Goal: Check status: Check status

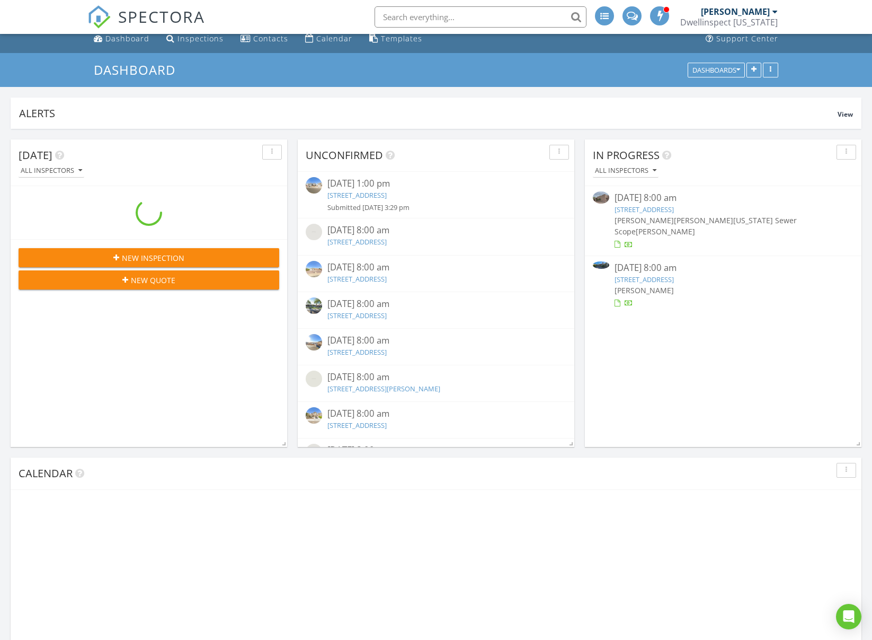
scroll to position [228, 851]
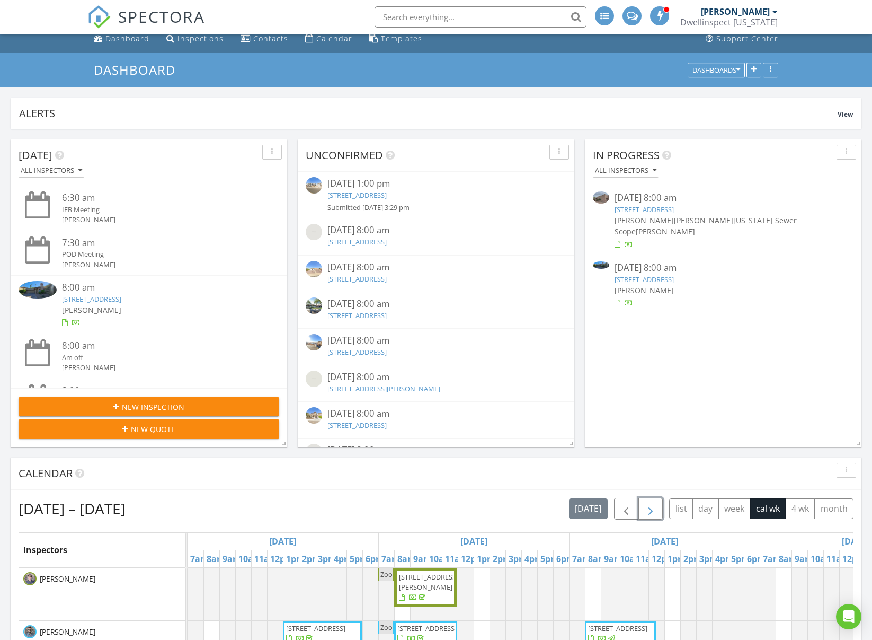
click at [655, 512] on span "button" at bounding box center [650, 508] width 13 height 13
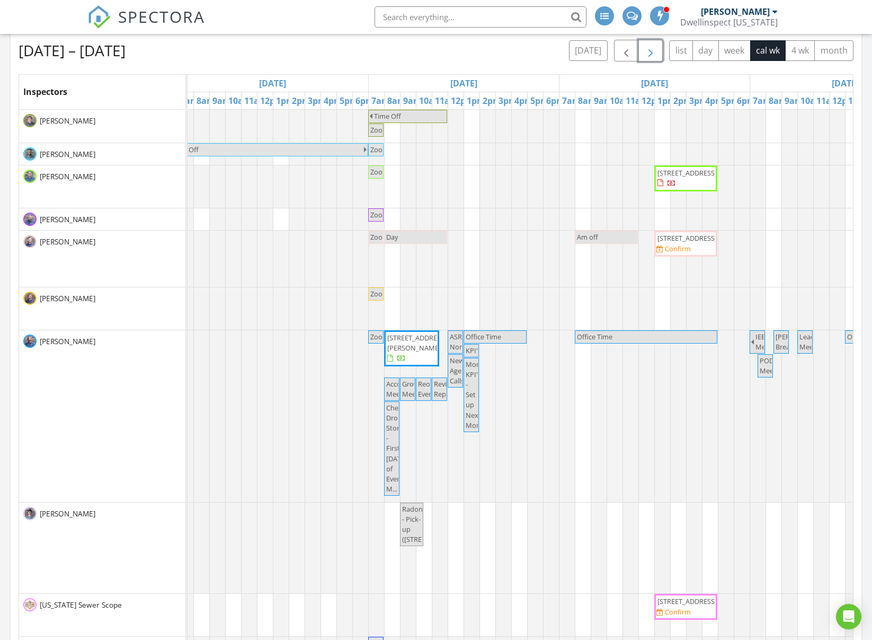
scroll to position [466, 0]
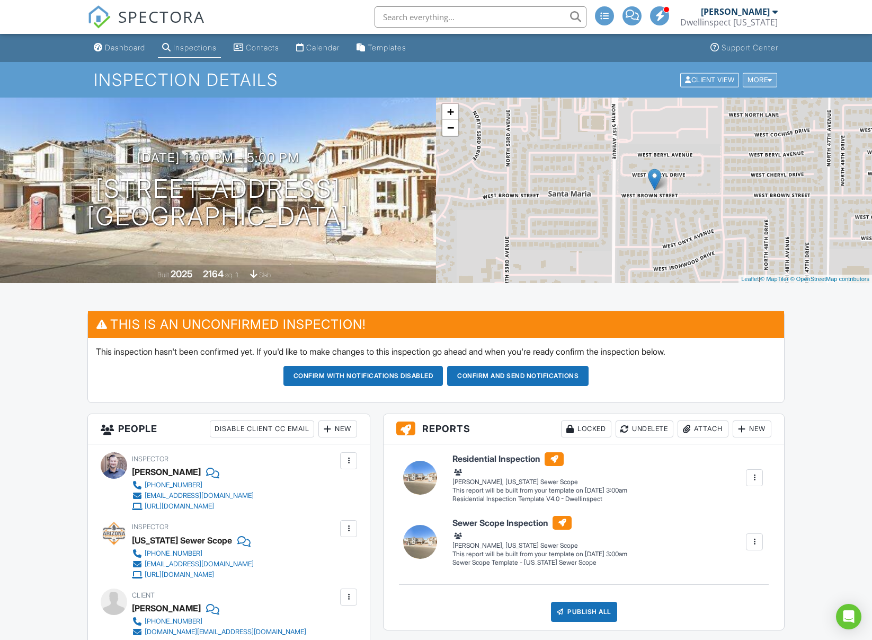
click at [756, 79] on div "More" at bounding box center [760, 80] width 34 height 14
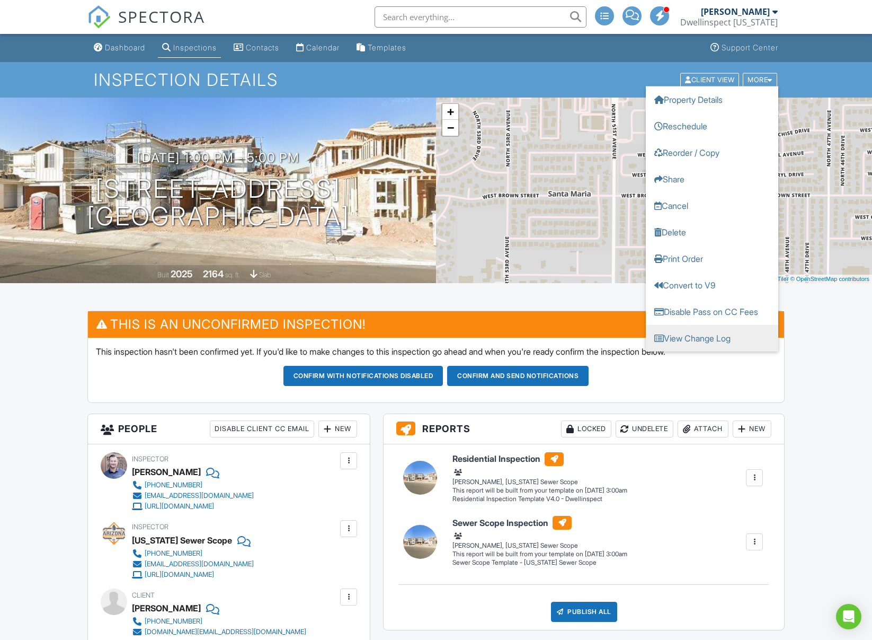
click at [691, 343] on link "View Change Log" at bounding box center [712, 337] width 132 height 26
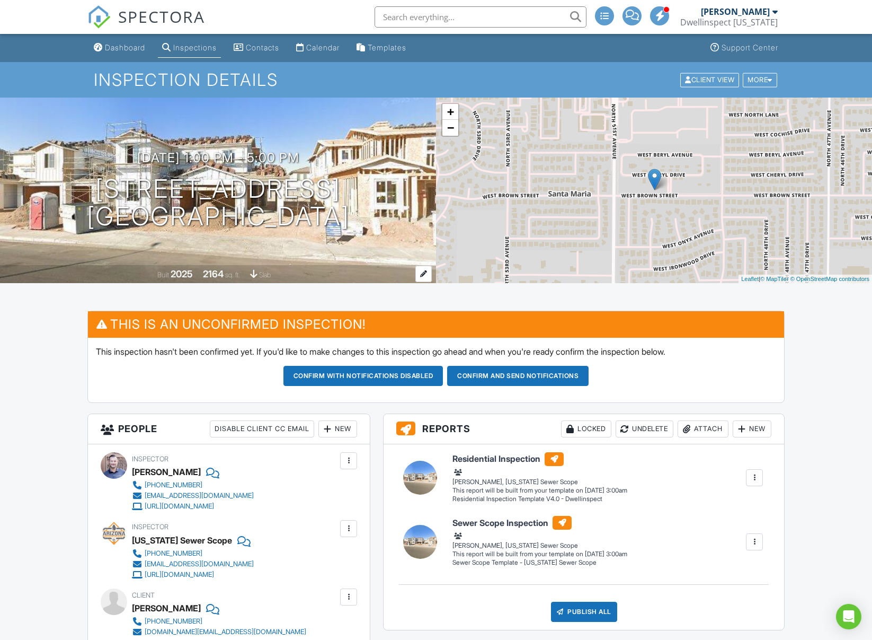
scroll to position [1, 0]
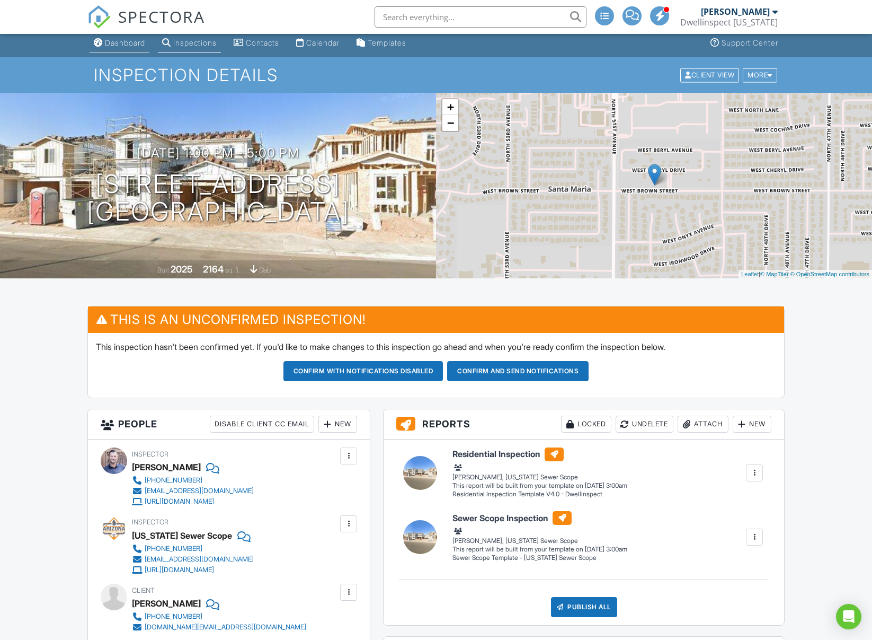
click at [130, 51] on link "Dashboard" at bounding box center [120, 43] width 60 height 20
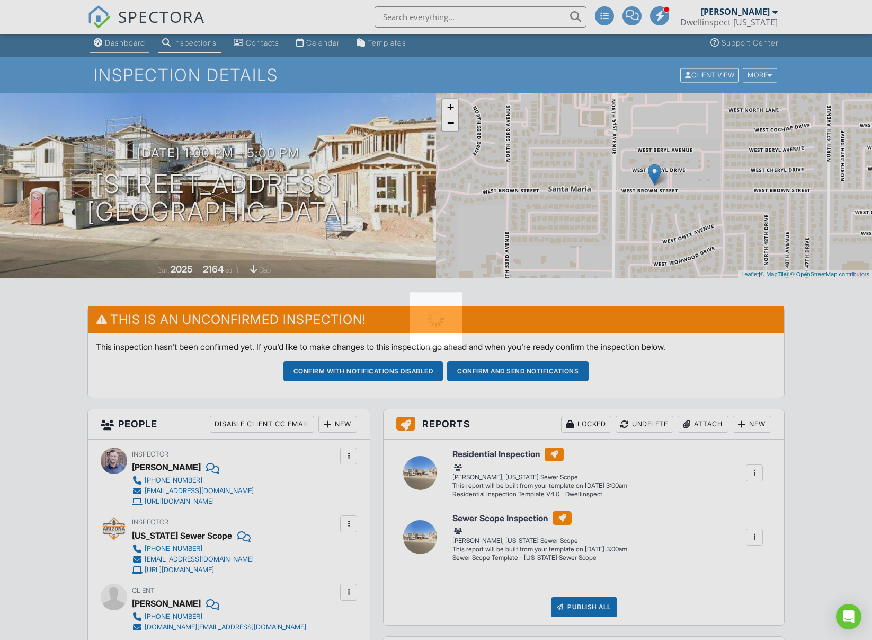
scroll to position [5, 0]
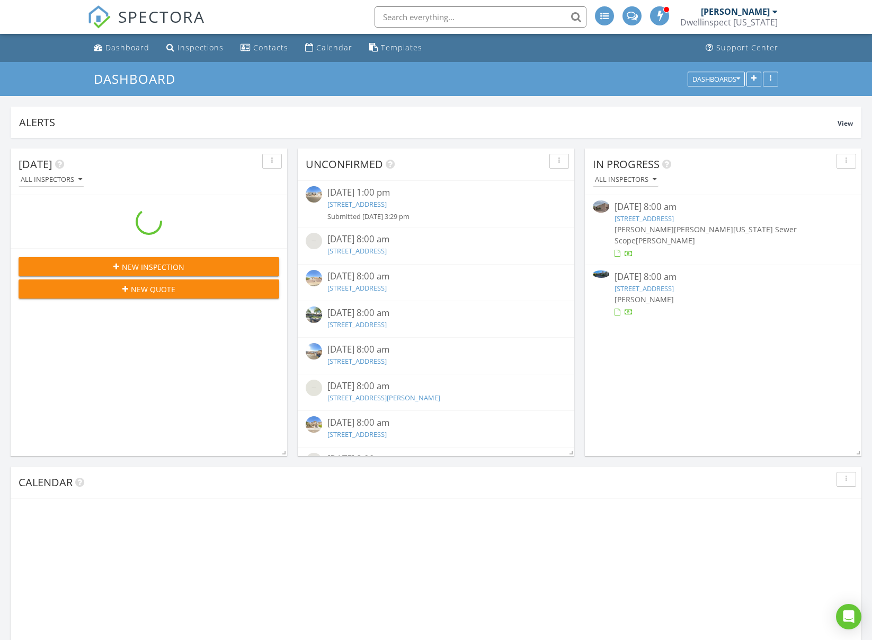
scroll to position [228, 851]
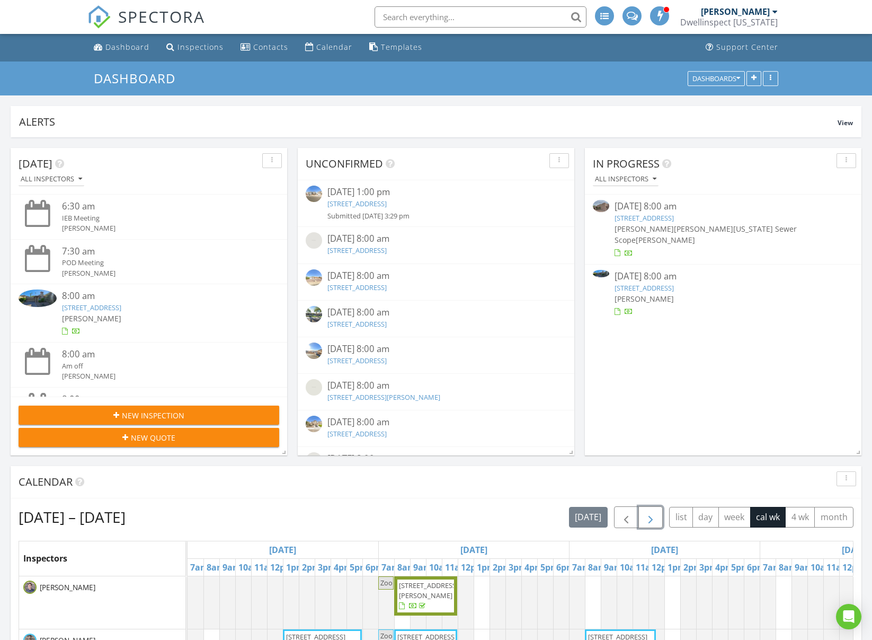
click at [650, 522] on span "button" at bounding box center [650, 517] width 13 height 13
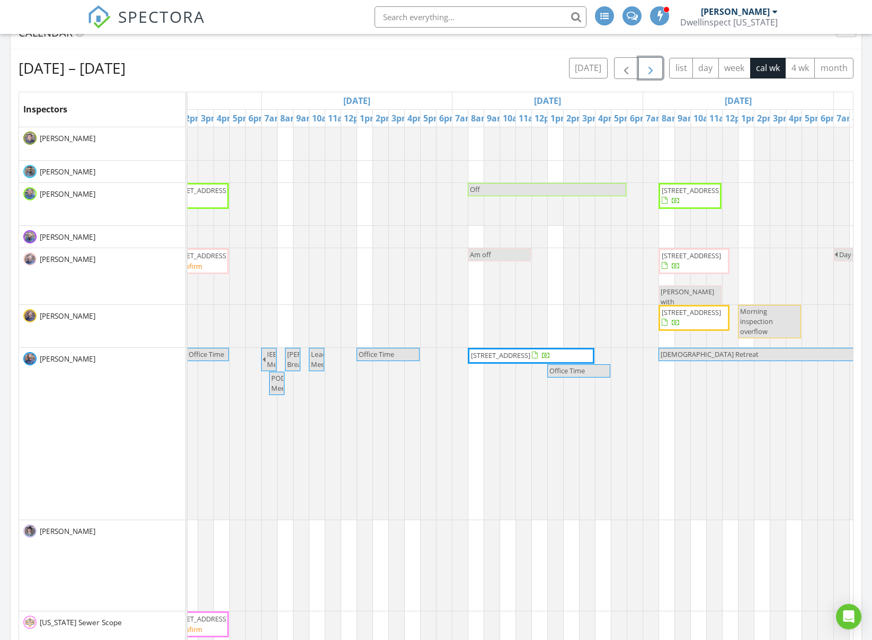
scroll to position [0, 0]
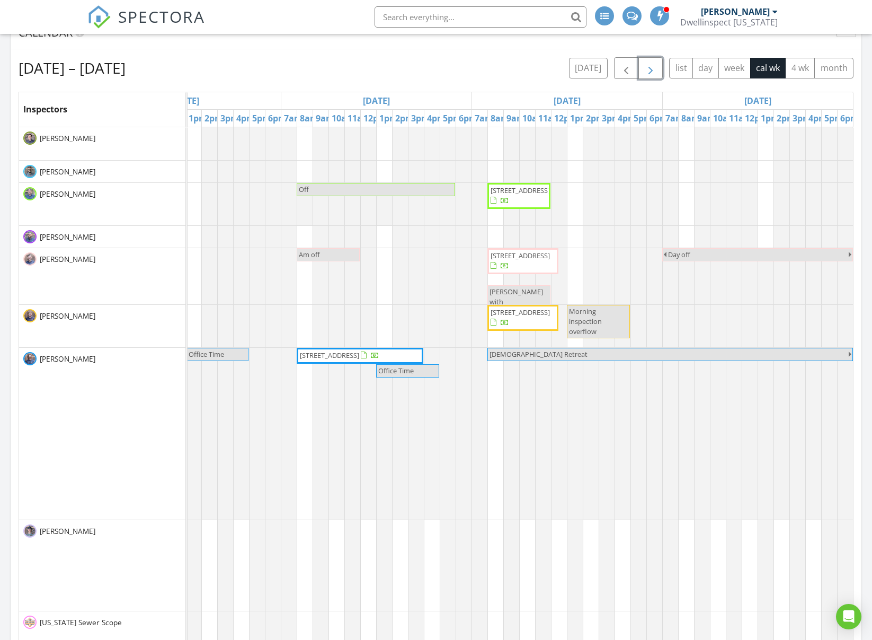
click at [649, 73] on span "button" at bounding box center [650, 68] width 13 height 13
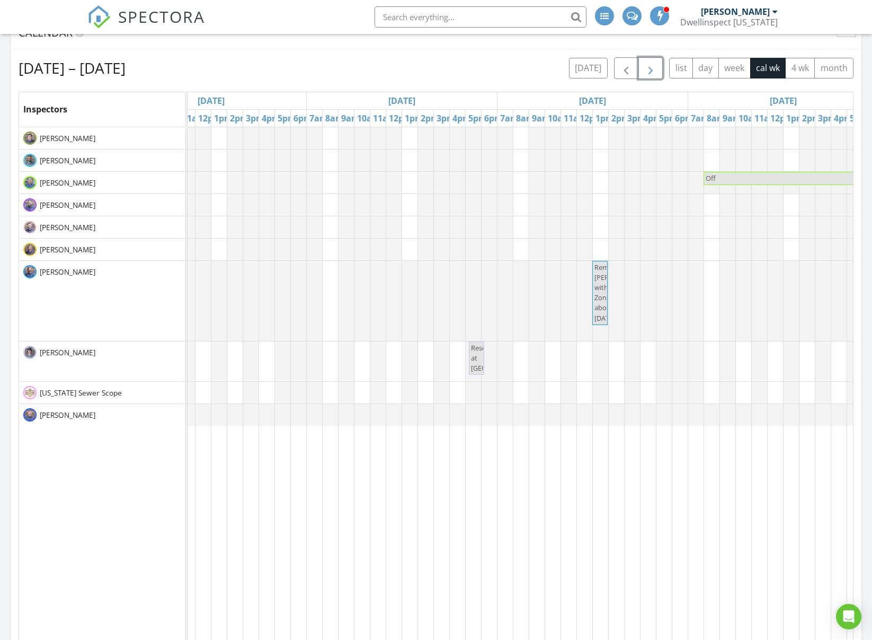
scroll to position [0, 505]
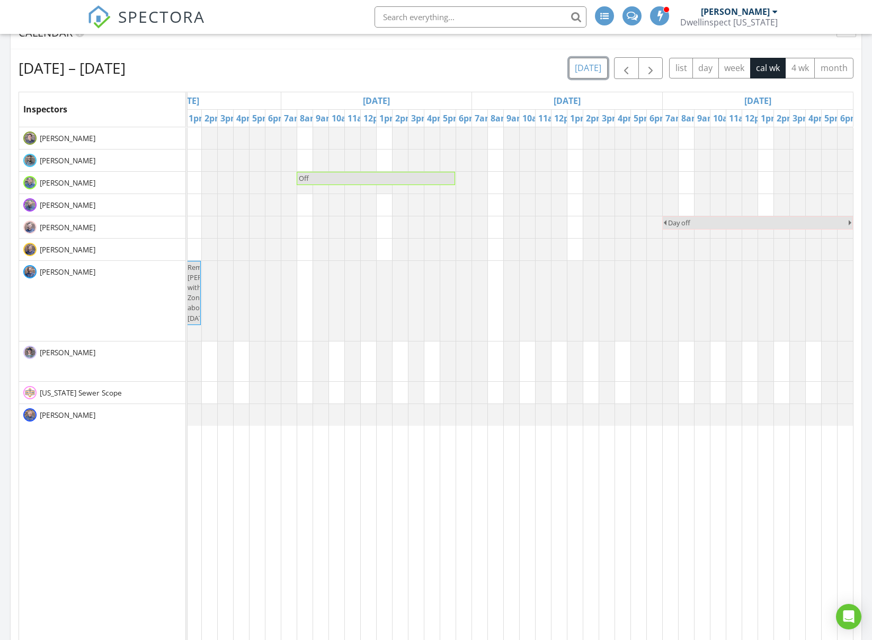
click at [592, 72] on button "today" at bounding box center [588, 68] width 39 height 21
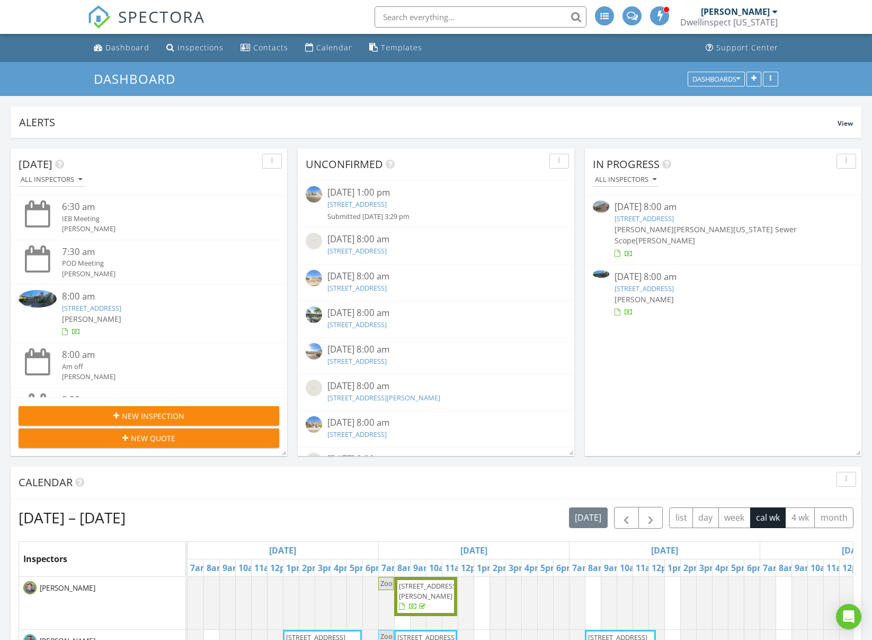
scroll to position [228, 851]
